Goal: Information Seeking & Learning: Learn about a topic

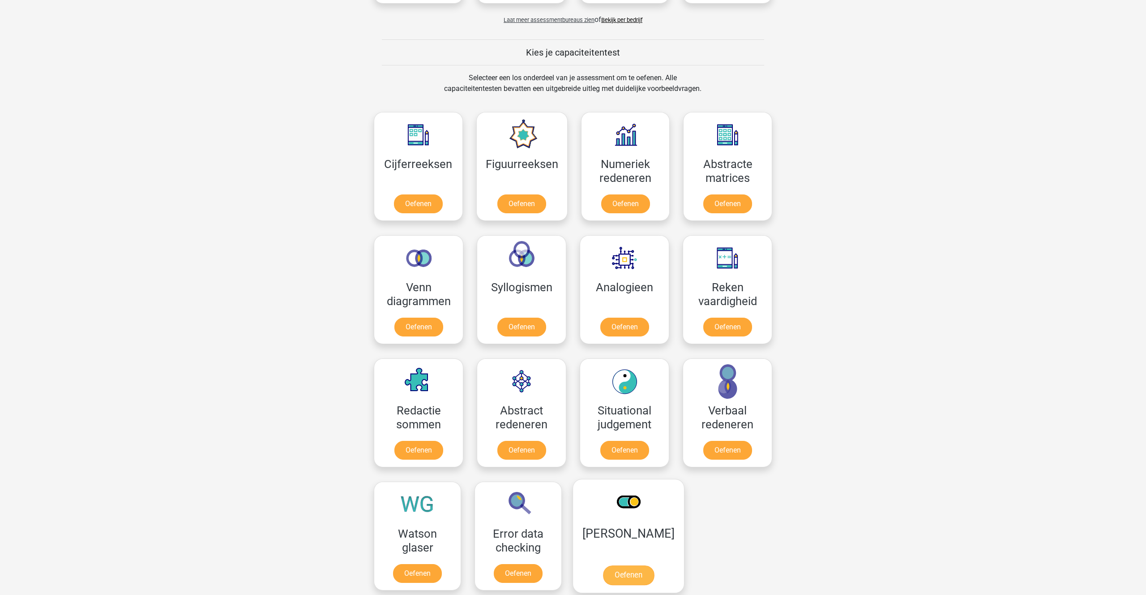
scroll to position [306, 0]
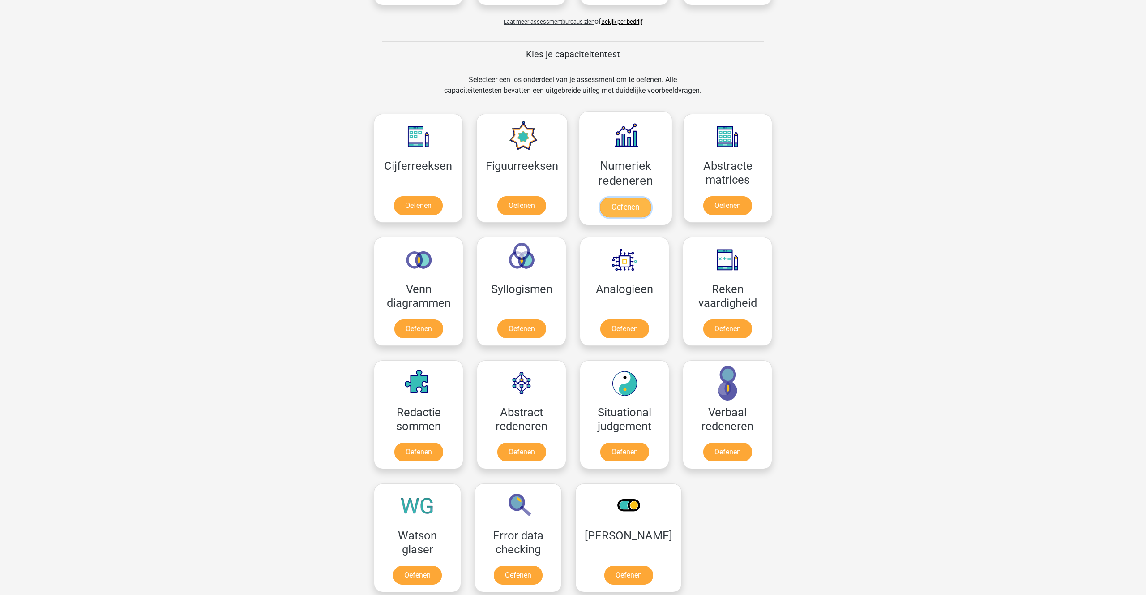
click at [622, 209] on link "Oefenen" at bounding box center [625, 207] width 51 height 20
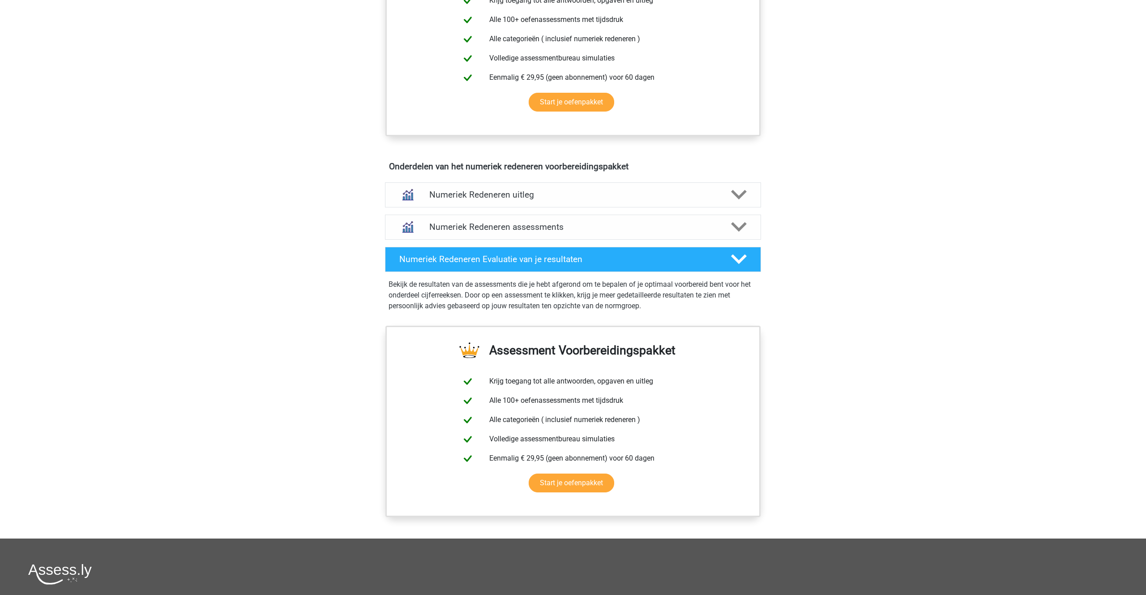
scroll to position [414, 0]
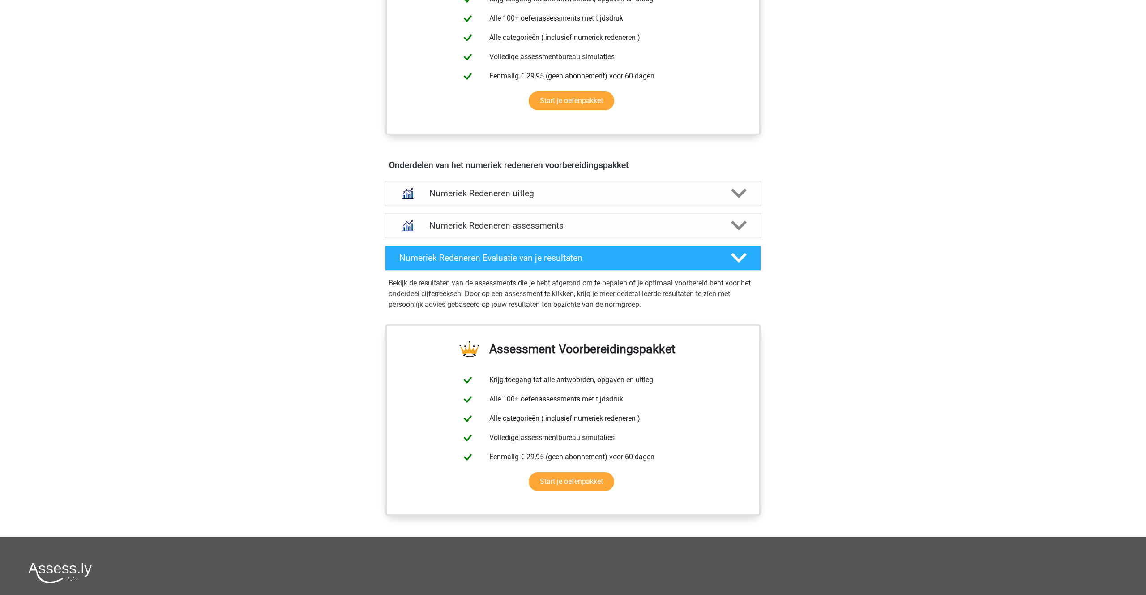
click at [738, 224] on icon at bounding box center [739, 226] width 16 height 16
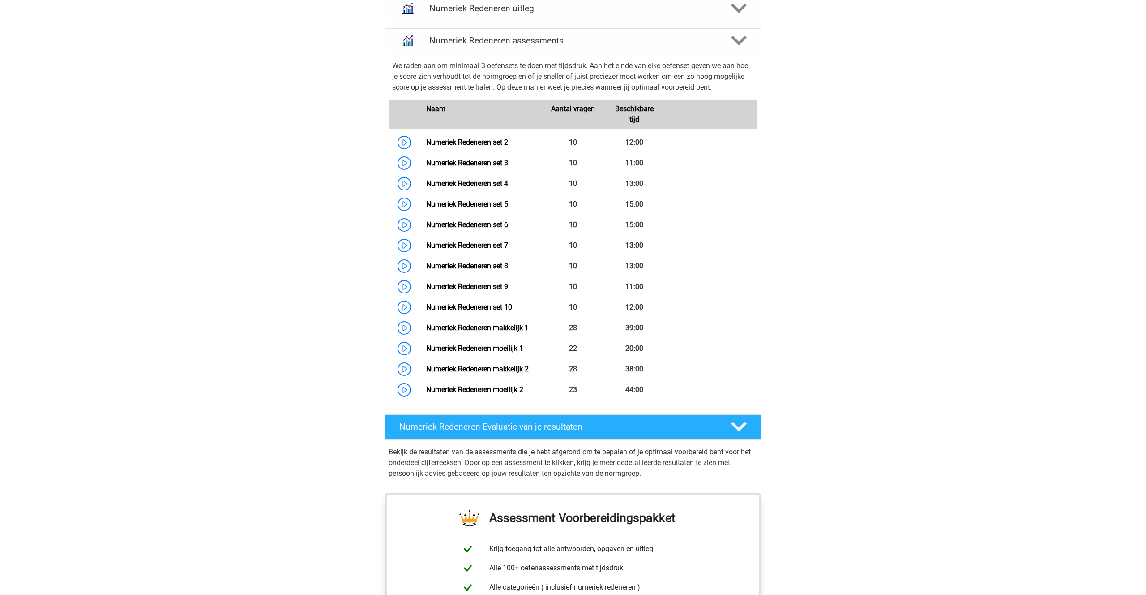
scroll to position [600, 0]
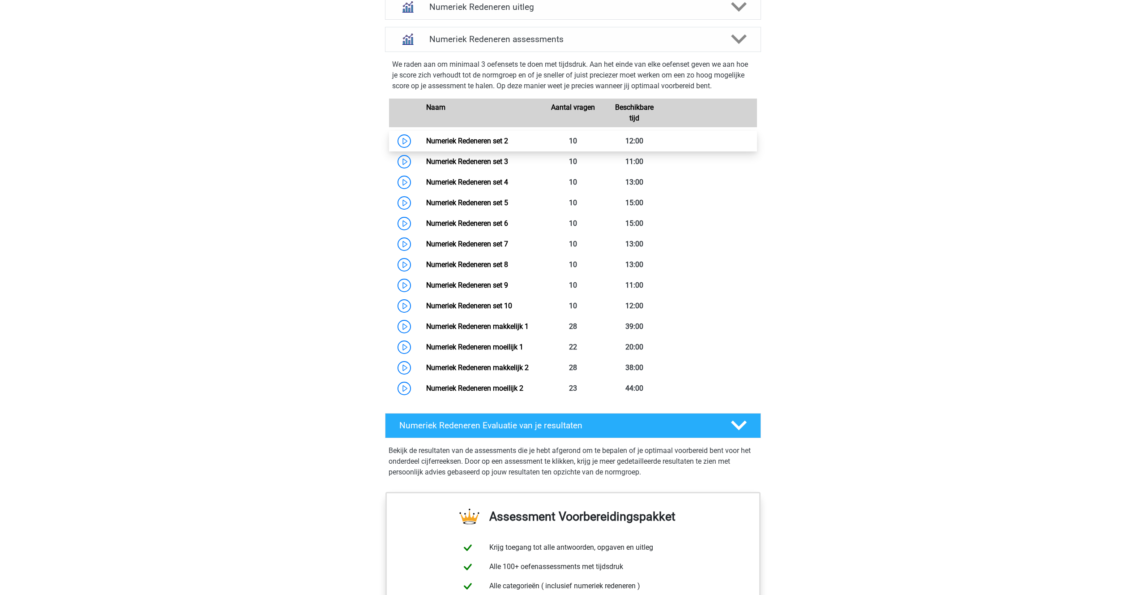
click at [456, 140] on link "Numeriek Redeneren set 2" at bounding box center [467, 141] width 82 height 9
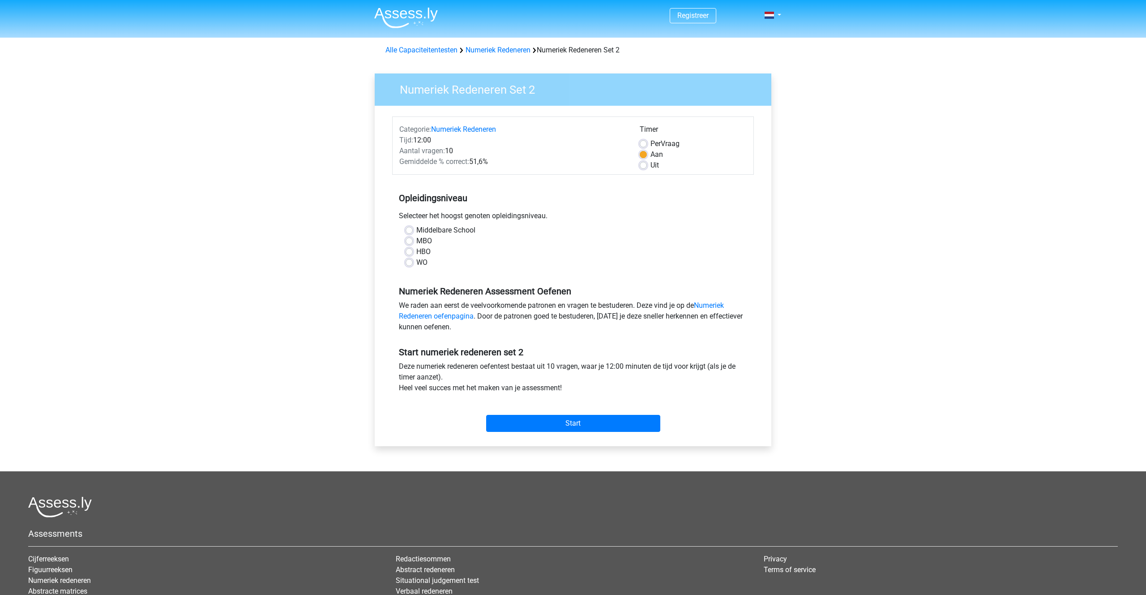
click at [416, 264] on label "WO" at bounding box center [421, 262] width 11 height 11
click at [408, 264] on input "WO" at bounding box center [409, 261] width 7 height 9
radio input "true"
click at [573, 424] on input "Start" at bounding box center [573, 423] width 174 height 17
